Goal: Browse casually

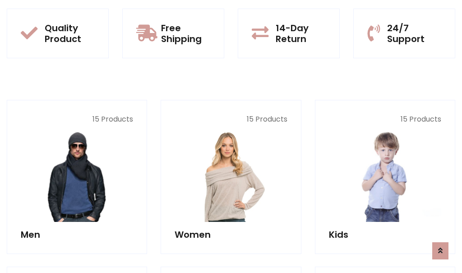
scroll to position [806, 0]
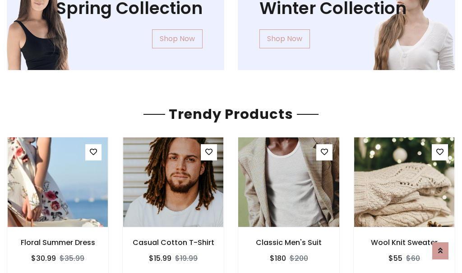
click at [289, 182] on img at bounding box center [289, 182] width 120 height 217
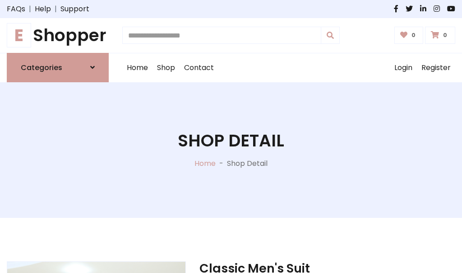
click at [58, 35] on h1 "E Shopper" at bounding box center [58, 35] width 102 height 20
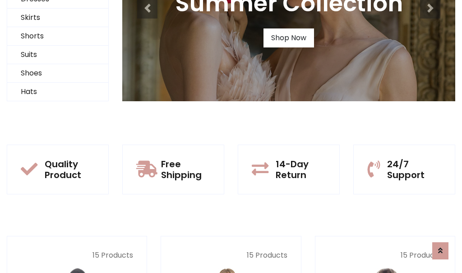
scroll to position [87, 0]
